Goal: Task Accomplishment & Management: Manage account settings

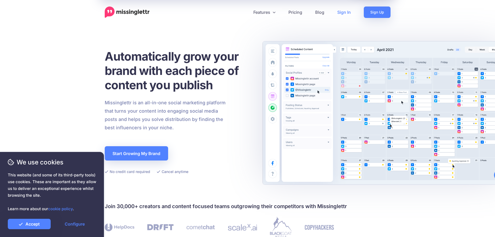
click at [338, 14] on link "Sign In" at bounding box center [344, 11] width 26 height 11
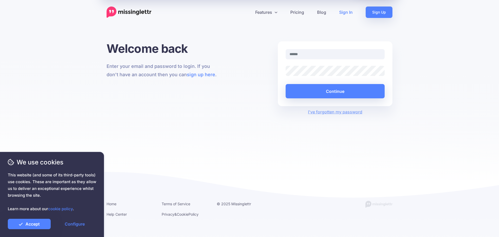
click at [321, 52] on input "text" at bounding box center [334, 54] width 99 height 10
click at [35, 222] on link "Accept" at bounding box center [29, 223] width 43 height 10
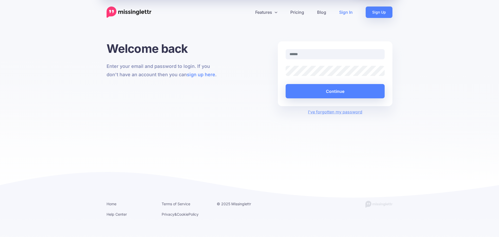
click at [327, 60] on div at bounding box center [335, 57] width 107 height 17
click at [327, 56] on input "text" at bounding box center [334, 54] width 99 height 10
type input "**********"
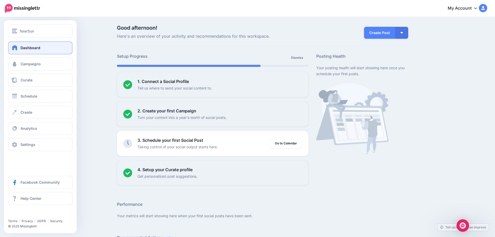
click at [21, 46] on span "Dashboard" at bounding box center [31, 47] width 20 height 4
click at [25, 34] on button "feierSun" at bounding box center [40, 30] width 64 height 13
click at [29, 30] on span "feierSun" at bounding box center [27, 31] width 14 height 6
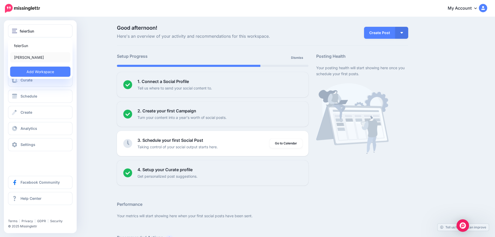
click at [29, 53] on link "Miriam Striepe" at bounding box center [40, 57] width 60 height 10
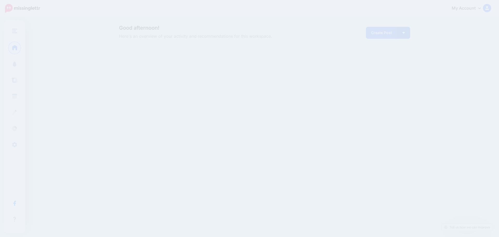
click at [475, 8] on link "My Account" at bounding box center [468, 8] width 45 height 13
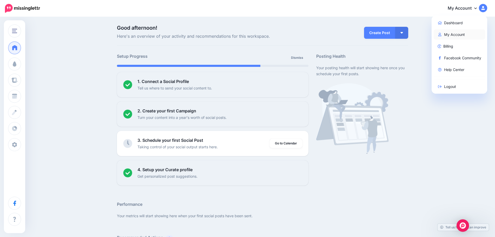
click at [472, 38] on link "My Account" at bounding box center [459, 34] width 52 height 10
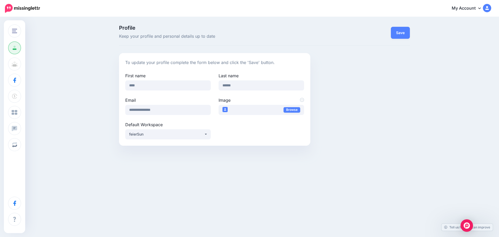
click at [477, 9] on link "My Account" at bounding box center [468, 8] width 45 height 13
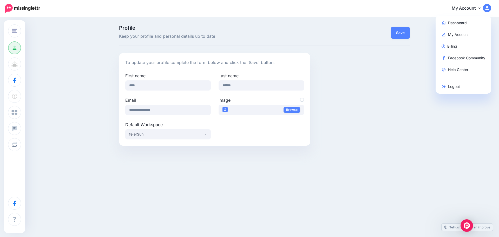
click at [485, 8] on img at bounding box center [487, 8] width 8 height 8
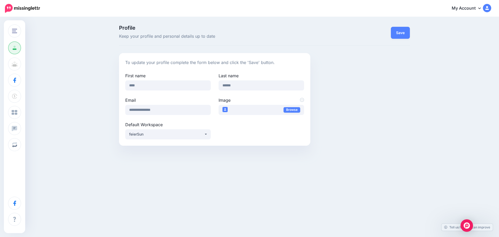
click at [485, 8] on img at bounding box center [487, 8] width 8 height 8
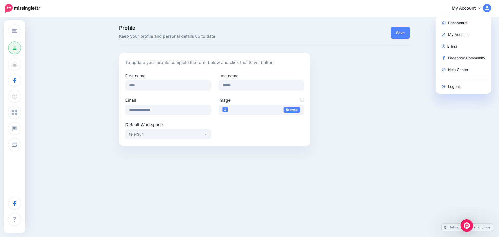
click at [84, 37] on div "Profile Keep your profile and personal details up to date Save To update your p…" at bounding box center [249, 87] width 499 height 140
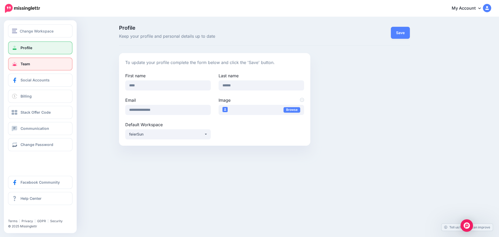
click at [32, 67] on link "Team" at bounding box center [40, 63] width 64 height 13
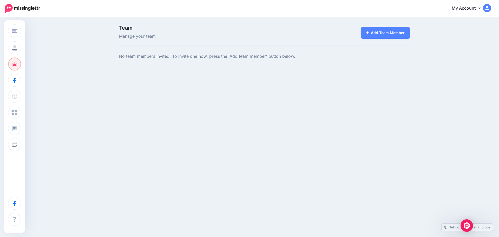
click at [487, 10] on img at bounding box center [487, 8] width 8 height 8
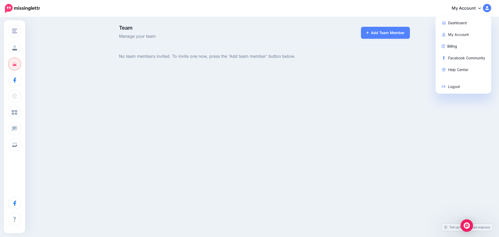
click at [472, 13] on link "My Account" at bounding box center [468, 8] width 45 height 13
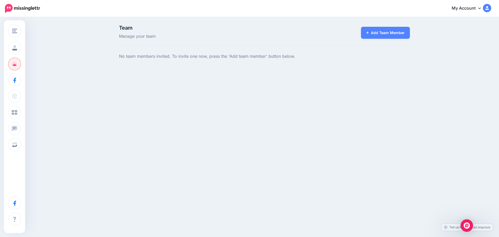
click at [472, 13] on link "My Account" at bounding box center [468, 8] width 45 height 13
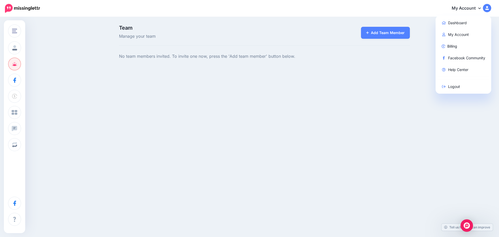
click at [483, 8] on img at bounding box center [487, 8] width 8 height 8
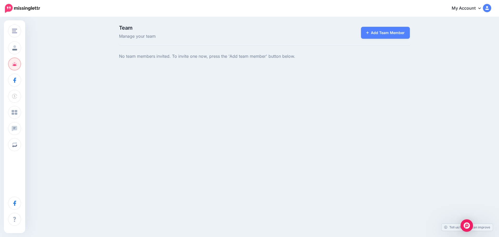
click at [483, 8] on img at bounding box center [487, 8] width 8 height 8
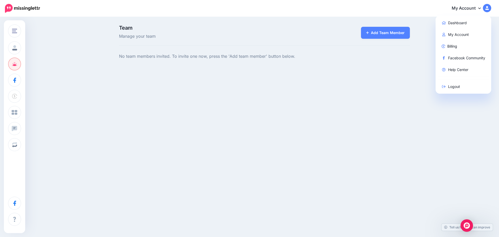
click at [17, 13] on link at bounding box center [22, 8] width 35 height 11
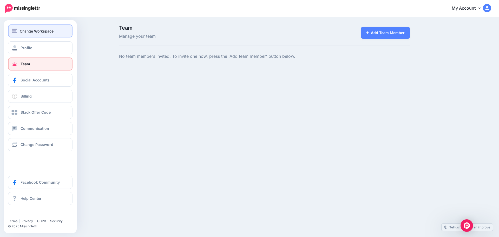
click at [22, 27] on button "Change Workspace" at bounding box center [40, 30] width 64 height 13
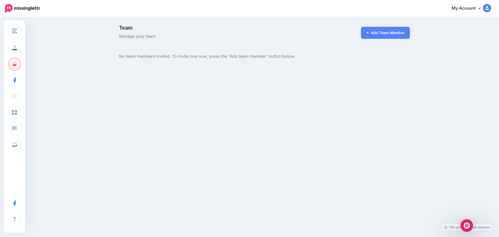
click at [25, 9] on img at bounding box center [22, 8] width 35 height 9
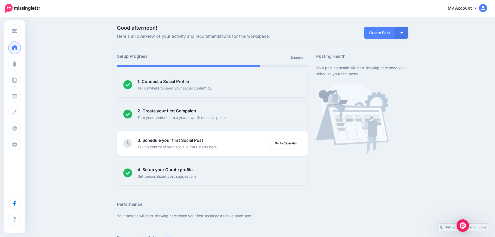
click at [474, 9] on link "My Account" at bounding box center [464, 8] width 45 height 13
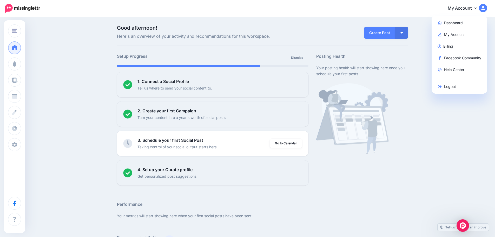
click at [487, 6] on img at bounding box center [483, 8] width 8 height 8
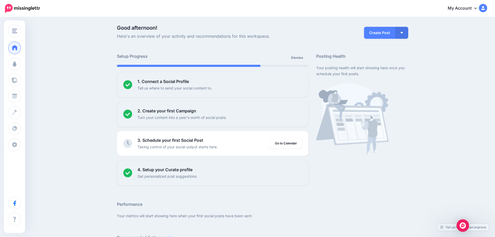
click at [487, 6] on img at bounding box center [483, 8] width 8 height 8
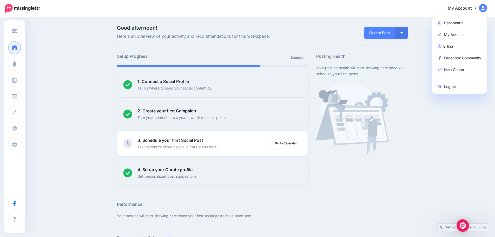
click at [119, 8] on div "My Account Dashboard My Account Billing Facebook Community Help Center Logout" at bounding box center [266, 8] width 440 height 13
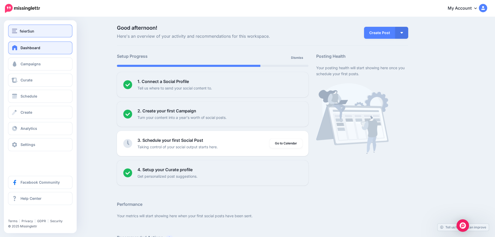
click at [25, 30] on span "feierSun" at bounding box center [27, 31] width 14 height 6
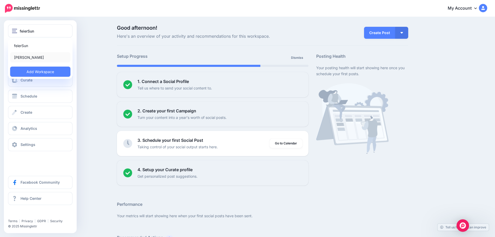
click at [28, 57] on link "[PERSON_NAME]" at bounding box center [40, 57] width 60 height 10
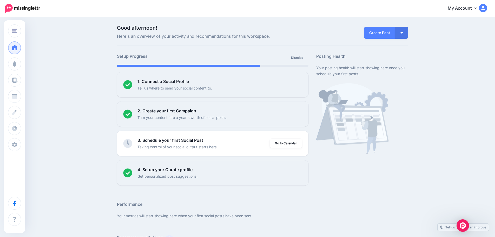
click at [480, 11] on link "My Account" at bounding box center [464, 8] width 45 height 13
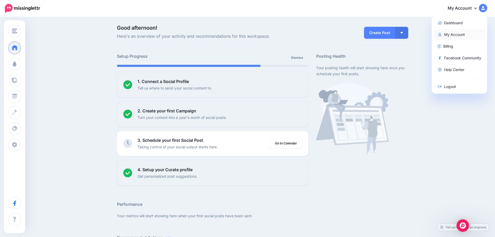
click at [470, 36] on link "My Account" at bounding box center [459, 34] width 52 height 10
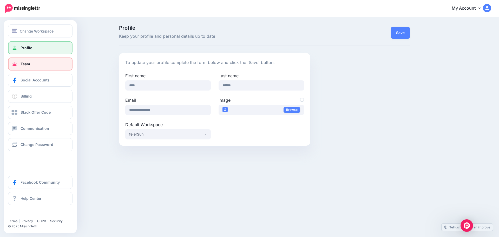
click at [31, 63] on link "Team" at bounding box center [40, 63] width 64 height 13
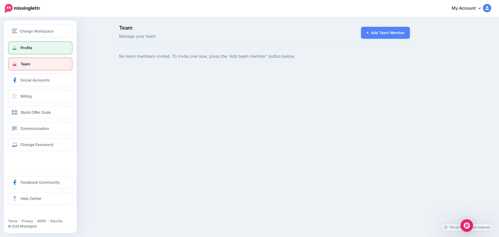
click at [28, 48] on span "Profile" at bounding box center [27, 47] width 12 height 4
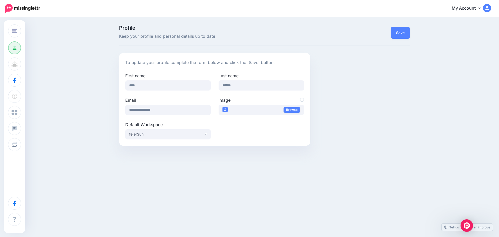
click at [489, 13] on link "My Account" at bounding box center [468, 8] width 45 height 13
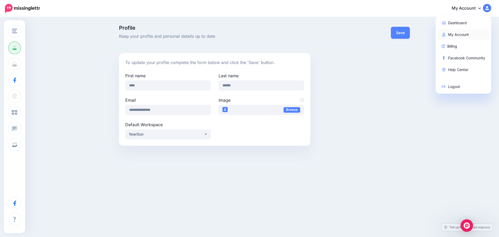
click at [476, 36] on link "My Account" at bounding box center [463, 34] width 52 height 10
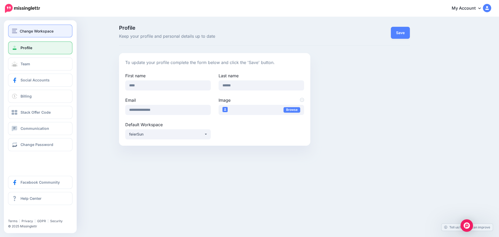
click at [17, 31] on img "button" at bounding box center [14, 31] width 5 height 5
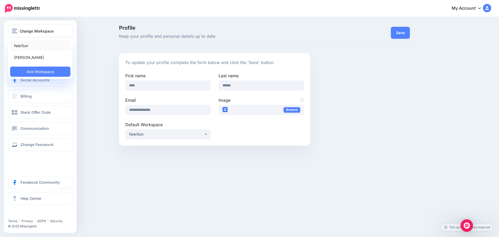
click at [30, 46] on link "feierSun" at bounding box center [40, 46] width 60 height 10
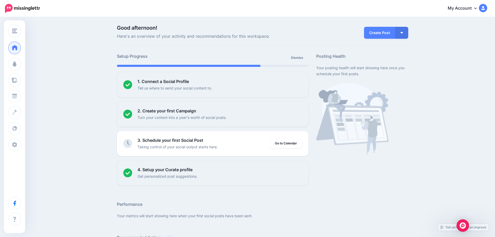
click at [29, 9] on img at bounding box center [22, 8] width 35 height 9
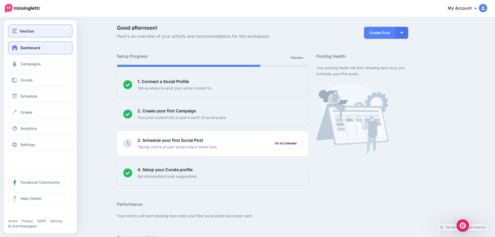
click at [28, 30] on span "feierSun" at bounding box center [27, 31] width 14 height 6
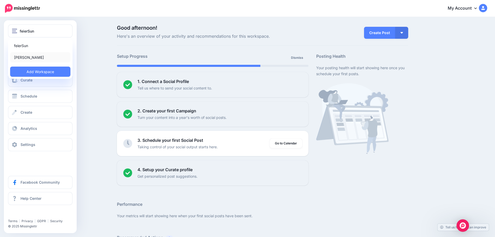
click at [27, 57] on link "[PERSON_NAME]" at bounding box center [40, 57] width 60 height 10
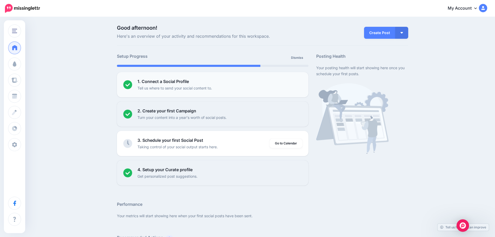
click at [192, 87] on p "Tell us where to send your social content to." at bounding box center [174, 88] width 75 height 6
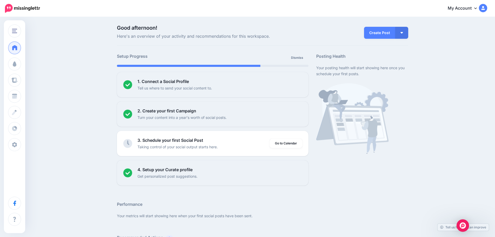
click at [471, 10] on link "My Account" at bounding box center [464, 8] width 45 height 13
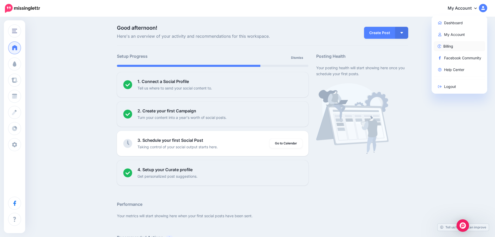
click at [460, 46] on link "Billing" at bounding box center [459, 46] width 52 height 10
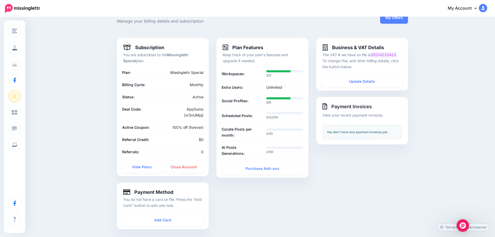
scroll to position [14, 0]
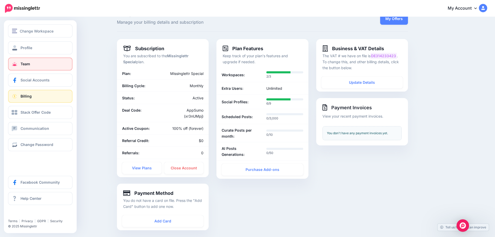
click at [22, 61] on link "Team" at bounding box center [40, 63] width 64 height 13
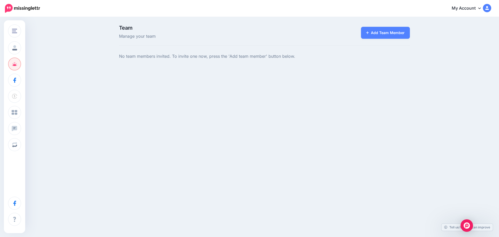
click at [482, 8] on link "My Account" at bounding box center [468, 8] width 45 height 13
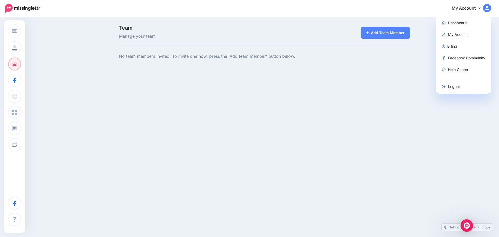
click at [466, 11] on link "My Account" at bounding box center [468, 8] width 45 height 13
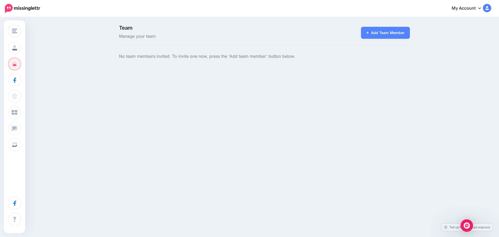
click at [466, 11] on link "My Account" at bounding box center [468, 8] width 45 height 13
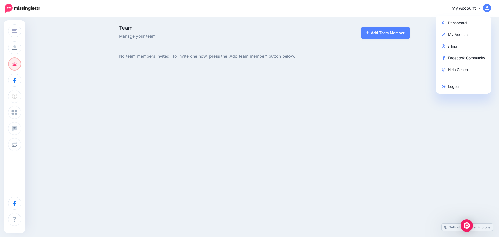
click at [89, 68] on div "Team Manage your team Add Team Member No team members invited. To invite one no…" at bounding box center [249, 47] width 499 height 61
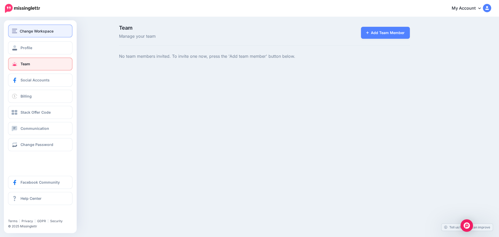
click at [30, 35] on button "Change Workspace" at bounding box center [40, 30] width 64 height 13
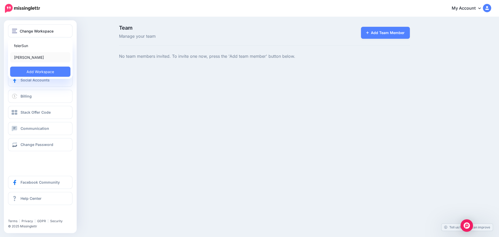
click at [25, 59] on link "[PERSON_NAME]" at bounding box center [40, 57] width 60 height 10
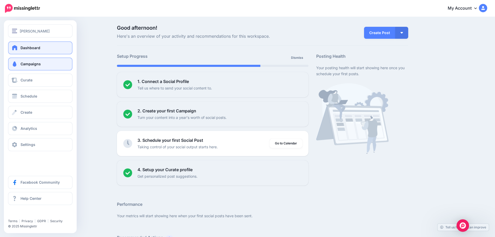
click at [29, 66] on link "Campaigns" at bounding box center [40, 63] width 64 height 13
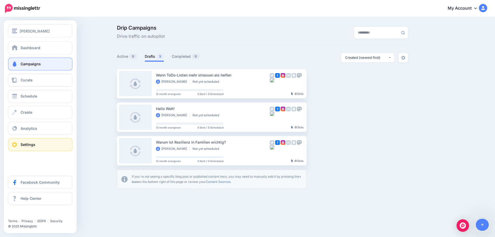
click at [43, 144] on link "Settings" at bounding box center [40, 144] width 64 height 13
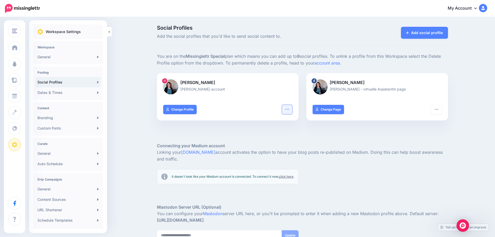
click at [292, 107] on button "button" at bounding box center [287, 109] width 10 height 9
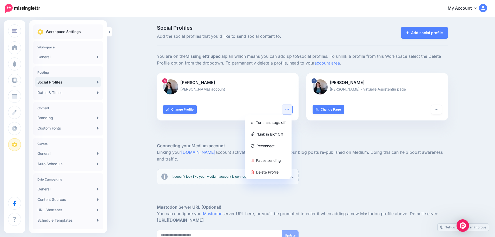
click at [371, 174] on div "It doesn't look like your Medium account is connected. To connect it now, click…" at bounding box center [302, 178] width 299 height 19
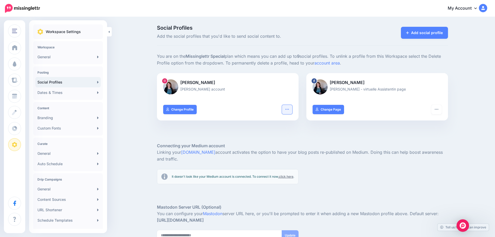
click at [289, 108] on icon "button" at bounding box center [287, 109] width 4 height 4
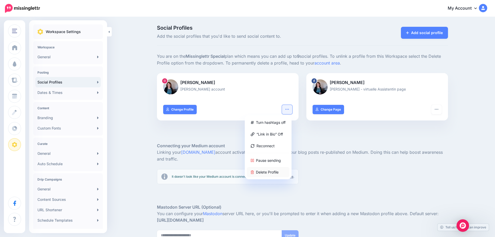
click at [278, 171] on link "Delete Profile" at bounding box center [268, 172] width 43 height 10
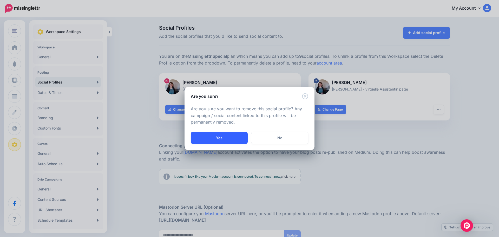
click at [213, 138] on button "Yes" at bounding box center [219, 138] width 57 height 12
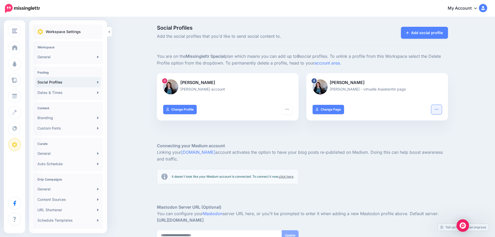
click at [438, 109] on icon "button" at bounding box center [436, 109] width 4 height 4
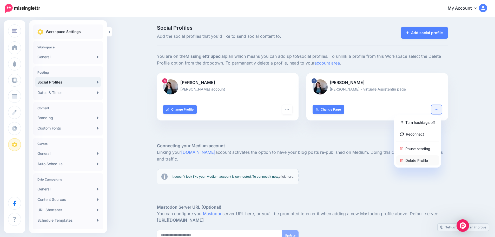
click at [409, 160] on link "Delete Profile" at bounding box center [417, 160] width 43 height 10
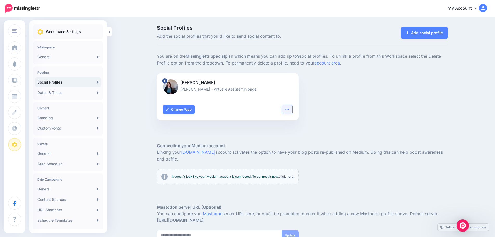
click at [287, 111] on icon "button" at bounding box center [287, 109] width 4 height 4
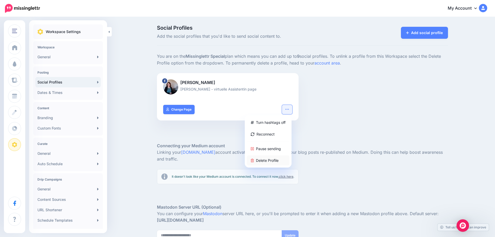
click at [276, 159] on link "Delete Profile" at bounding box center [268, 160] width 43 height 10
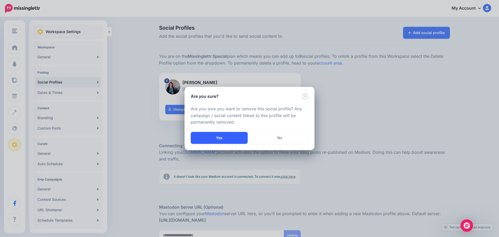
click at [200, 134] on button "Yes" at bounding box center [219, 138] width 57 height 12
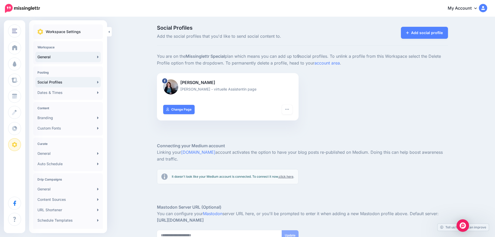
click at [75, 55] on link "General" at bounding box center [67, 57] width 65 height 10
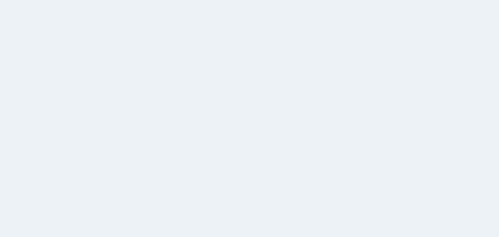
click at [75, 55] on link "General" at bounding box center [67, 57] width 65 height 10
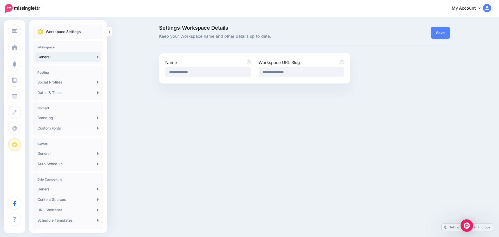
click at [75, 55] on link "General" at bounding box center [67, 57] width 65 height 10
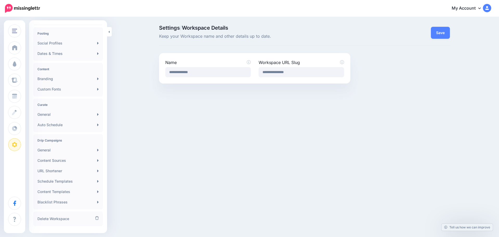
scroll to position [49, 0]
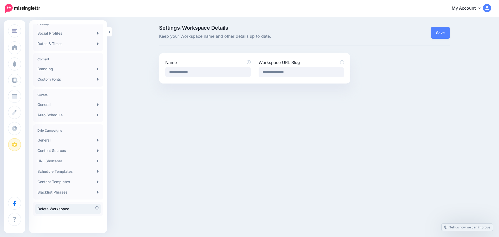
click at [96, 208] on icon at bounding box center [96, 208] width 3 height 4
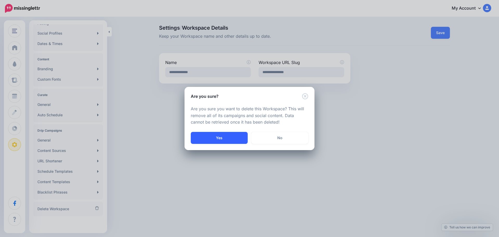
click at [223, 132] on button "Yes" at bounding box center [219, 138] width 57 height 12
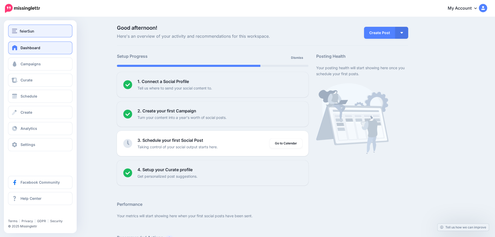
click at [12, 29] on button "feierSun" at bounding box center [40, 30] width 64 height 13
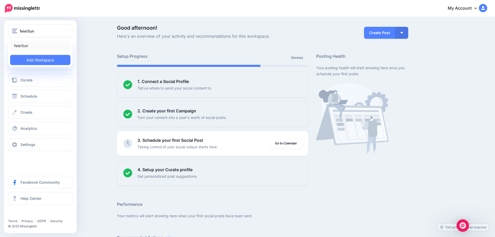
click at [24, 47] on link "feierSun" at bounding box center [40, 46] width 60 height 10
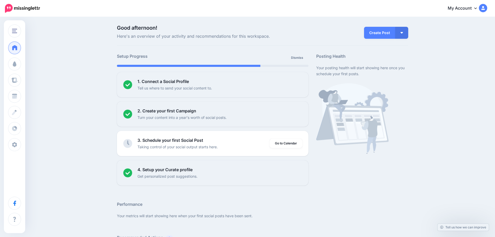
click at [474, 6] on link "My Account" at bounding box center [464, 8] width 45 height 13
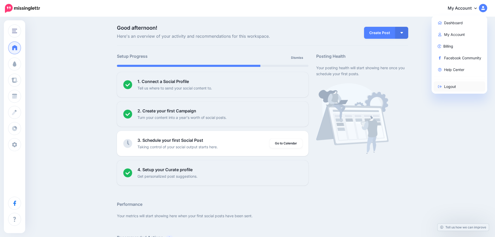
click at [452, 88] on link "Logout" at bounding box center [459, 86] width 52 height 10
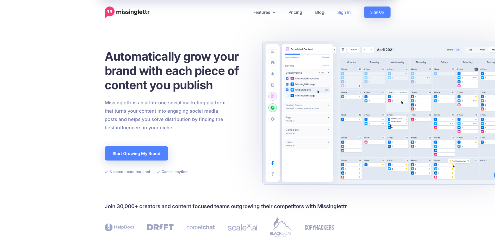
click at [344, 13] on link "Sign In" at bounding box center [344, 11] width 26 height 11
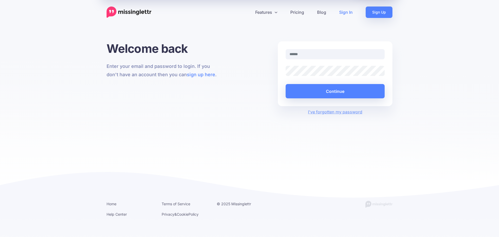
type input "**********"
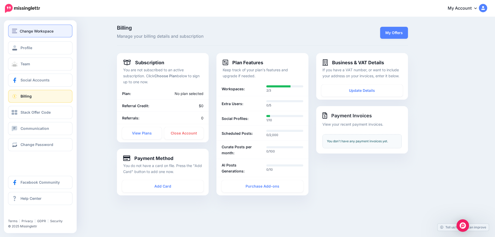
click at [34, 32] on span "Change Workspace" at bounding box center [37, 31] width 34 height 6
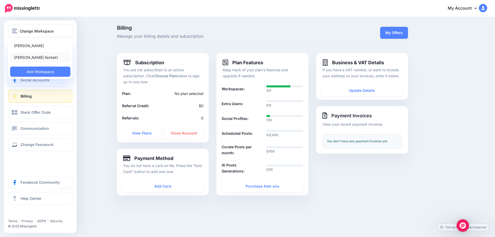
click at [34, 59] on link "Miriam Kontakt" at bounding box center [40, 57] width 60 height 10
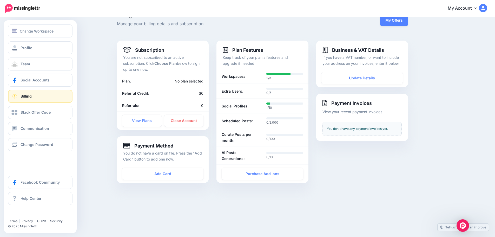
scroll to position [17, 0]
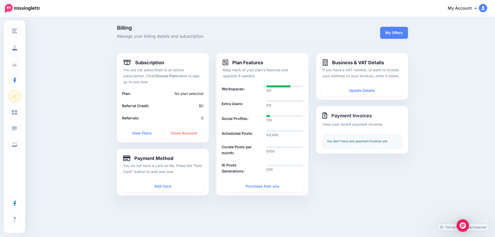
click at [473, 6] on link "My Account" at bounding box center [464, 8] width 45 height 13
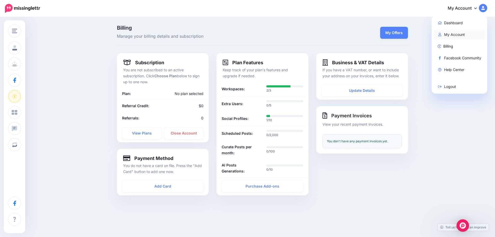
click at [466, 35] on link "My Account" at bounding box center [459, 34] width 52 height 10
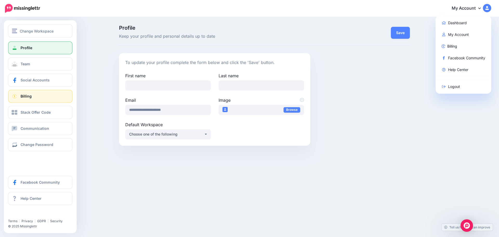
click at [35, 95] on link "Billing" at bounding box center [40, 96] width 64 height 13
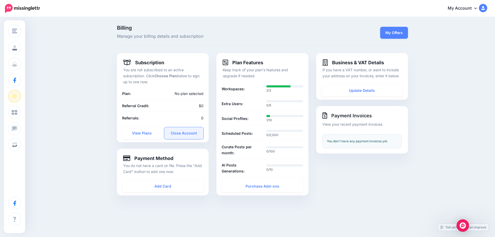
click at [184, 133] on link "Close Account" at bounding box center [183, 133] width 39 height 12
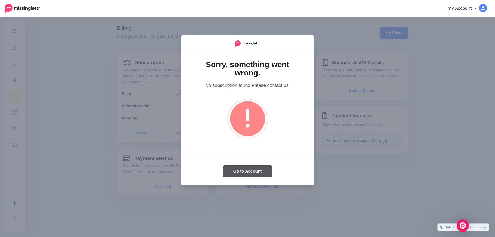
click at [261, 170] on button "Go to Account" at bounding box center [247, 170] width 49 height 11
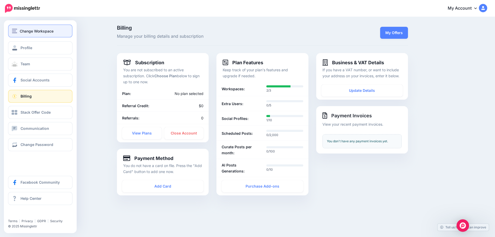
click at [35, 32] on span "Change Workspace" at bounding box center [37, 31] width 34 height 6
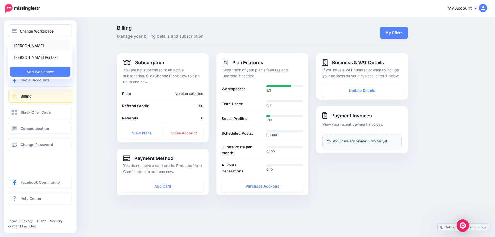
click at [36, 42] on link "[PERSON_NAME]" at bounding box center [40, 46] width 60 height 10
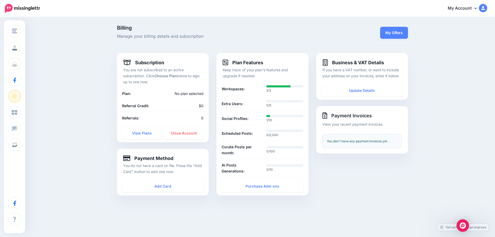
click at [477, 8] on icon at bounding box center [475, 8] width 3 height 4
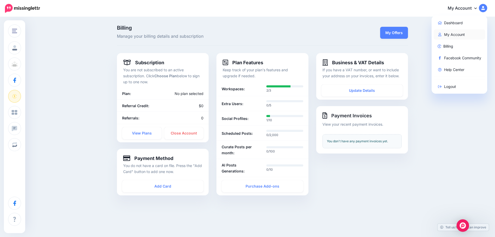
click at [474, 32] on link "My Account" at bounding box center [459, 34] width 52 height 10
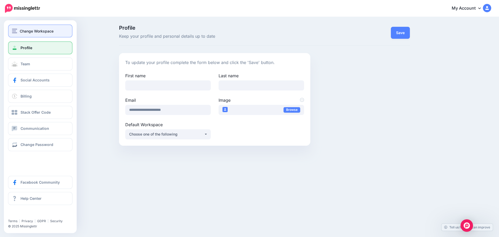
click at [46, 26] on button "Change Workspace" at bounding box center [40, 30] width 64 height 13
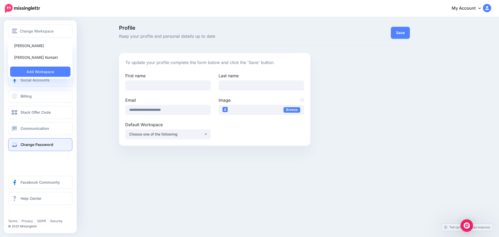
click at [67, 149] on link "Change Password" at bounding box center [40, 144] width 64 height 13
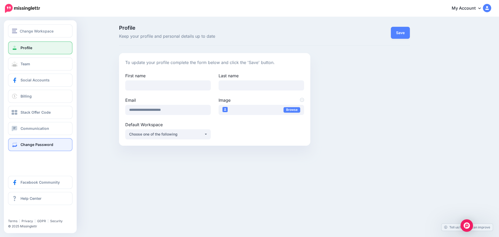
click at [66, 147] on link "Change Password" at bounding box center [40, 144] width 64 height 13
click at [37, 141] on link "Change Password" at bounding box center [40, 144] width 64 height 13
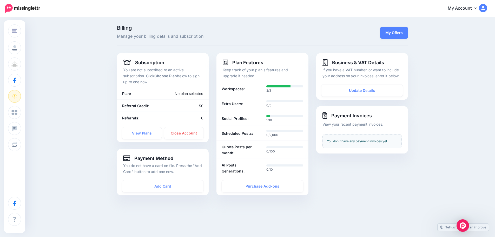
click at [477, 9] on icon at bounding box center [475, 8] width 3 height 4
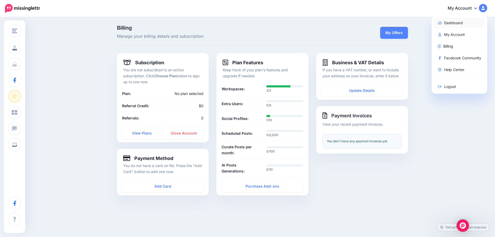
click at [461, 24] on link "Dashboard" at bounding box center [459, 23] width 52 height 10
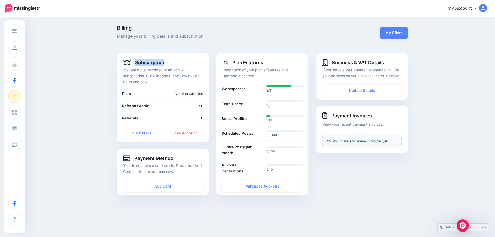
click at [461, 24] on div "Billing Manage your billing details and subscription My Offers Subscription You…" at bounding box center [247, 115] width 495 height 196
click at [484, 8] on img at bounding box center [483, 8] width 8 height 8
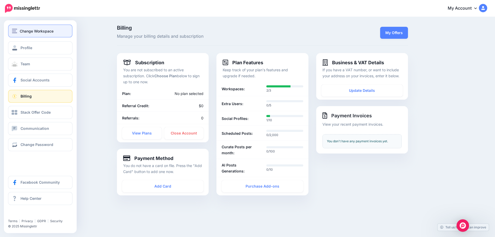
click at [19, 31] on div "Change Workspace" at bounding box center [40, 31] width 57 height 6
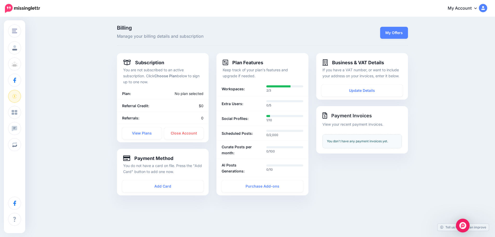
click at [468, 226] on div "Open Intercom Messenger" at bounding box center [463, 225] width 14 height 14
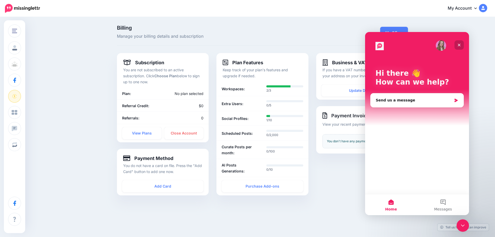
click at [460, 44] on icon "Close" at bounding box center [459, 45] width 3 height 3
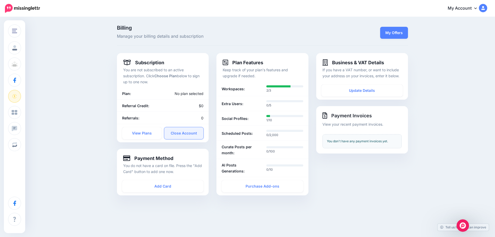
click at [188, 135] on link "Close Account" at bounding box center [183, 133] width 39 height 12
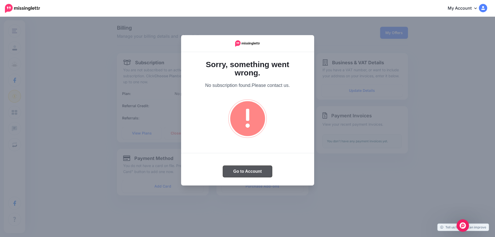
click at [252, 171] on button "Go to Account" at bounding box center [247, 170] width 49 height 11
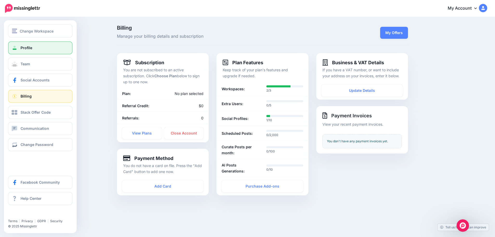
click at [29, 46] on span "Profile" at bounding box center [27, 47] width 12 height 4
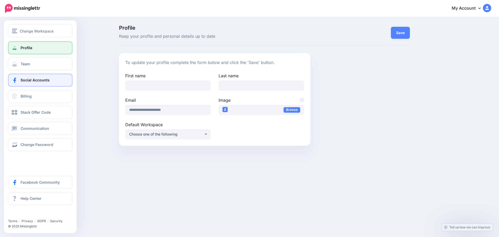
click at [14, 80] on span at bounding box center [14, 79] width 7 height 5
click at [46, 81] on span "Social Accounts" at bounding box center [35, 80] width 29 height 4
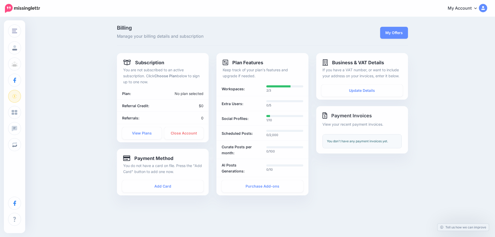
click at [185, 136] on link "Close Account" at bounding box center [183, 133] width 39 height 12
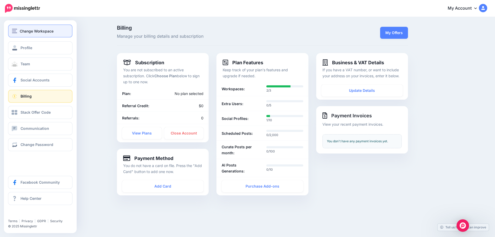
click at [39, 29] on span "Change Workspace" at bounding box center [37, 31] width 34 height 6
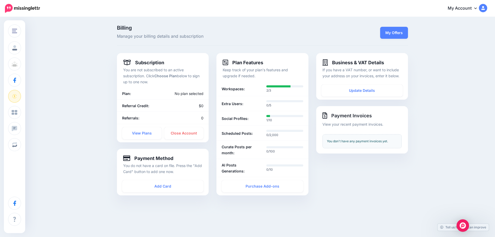
click at [90, 46] on div "Billing Manage your billing details and subscription My Offers Subscription You…" at bounding box center [247, 115] width 495 height 196
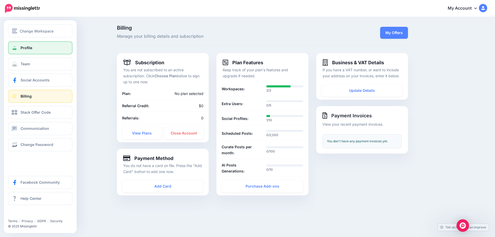
click at [23, 48] on span "Profile" at bounding box center [27, 47] width 12 height 4
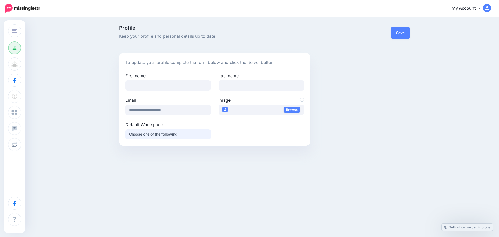
click at [189, 133] on div "Choose one of the following" at bounding box center [166, 134] width 75 height 6
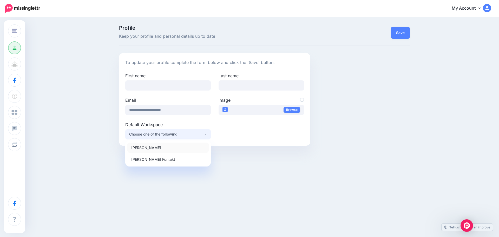
click at [174, 148] on link "[PERSON_NAME]" at bounding box center [167, 147] width 81 height 10
select select "*****"
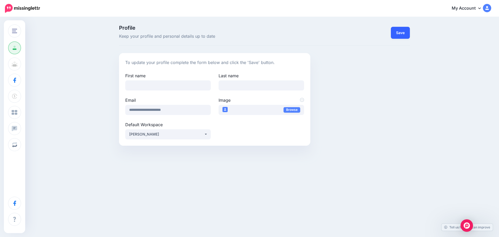
click at [401, 32] on button "Save" at bounding box center [400, 33] width 19 height 12
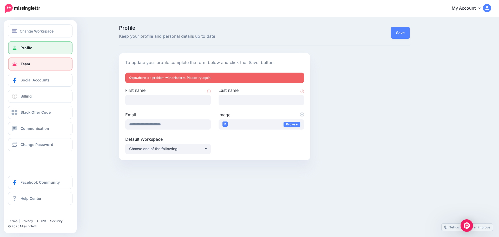
click at [26, 65] on span "Team" at bounding box center [26, 64] width 10 height 4
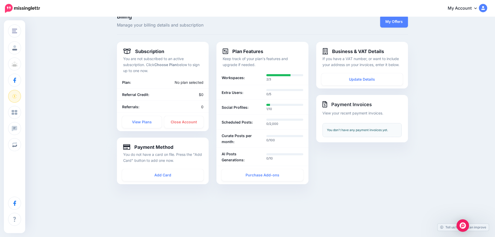
scroll to position [17, 0]
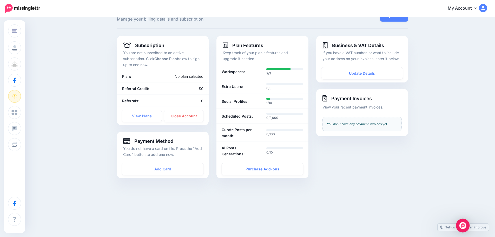
click at [463, 225] on img "Open Intercom Messenger" at bounding box center [462, 225] width 7 height 7
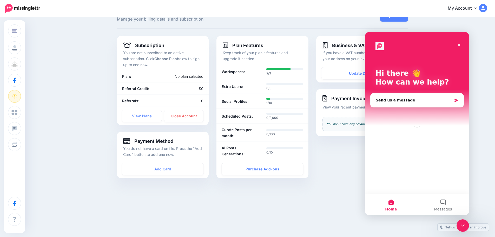
scroll to position [0, 0]
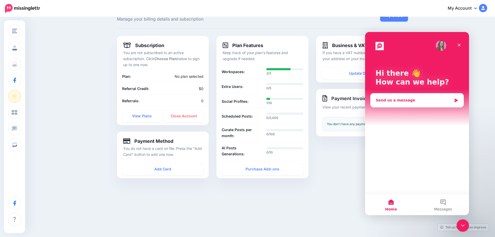
click at [415, 102] on div "Send us a message" at bounding box center [414, 99] width 76 height 5
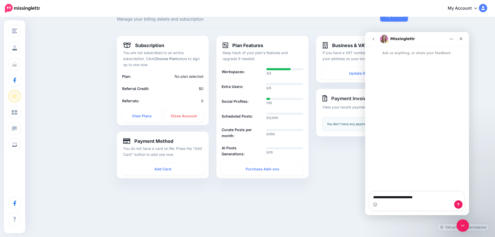
type textarea "**********"
